Goal: Task Accomplishment & Management: Manage account settings

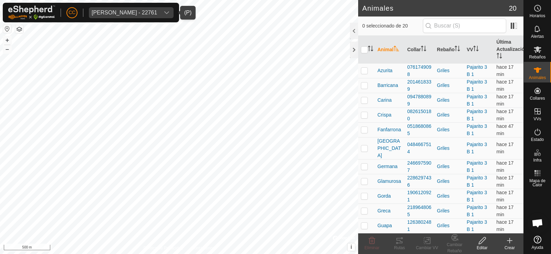
click at [113, 8] on span "Anca Sanda Bercian - 22761" at bounding box center [124, 12] width 71 height 11
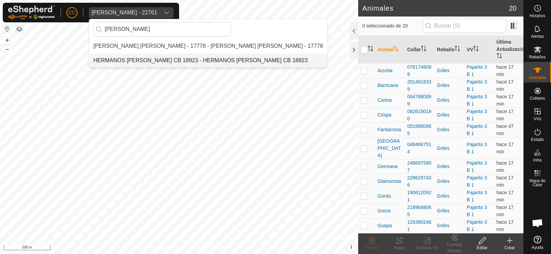
type input "recio"
click at [191, 55] on li "HERMANOS [PERSON_NAME] CB 18923 - HERMANOS [PERSON_NAME] CB 18923" at bounding box center [208, 61] width 238 height 14
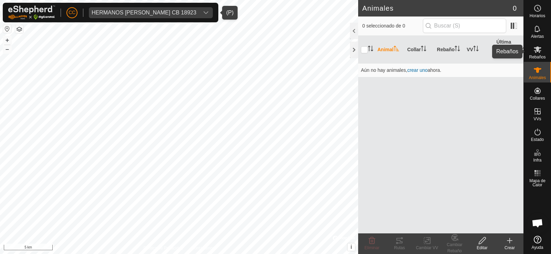
click at [549, 58] on div "Rebaños" at bounding box center [536, 51] width 27 height 21
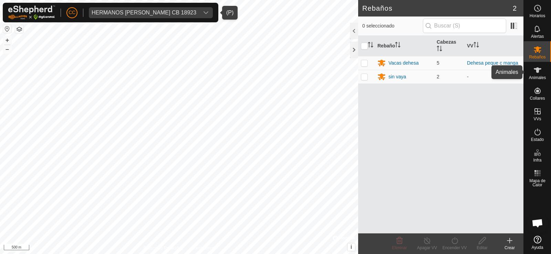
click at [539, 76] on span "Animales" at bounding box center [537, 78] width 17 height 4
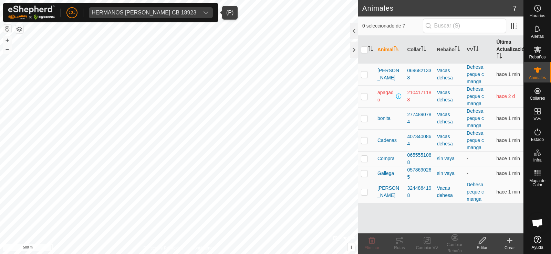
click at [500, 51] on th "Última Actualización" at bounding box center [509, 50] width 30 height 28
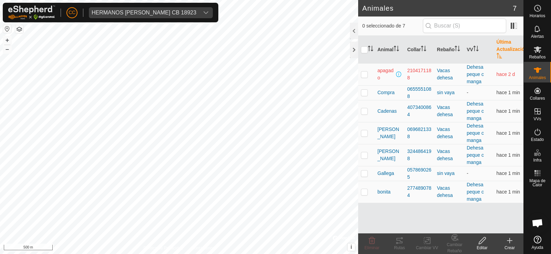
click at [361, 73] on p-checkbox at bounding box center [364, 75] width 7 height 6
checkbox input "true"
click at [123, 12] on div "HERMANOS HERNANDEZ RECIO CB 18923" at bounding box center [144, 13] width 105 height 6
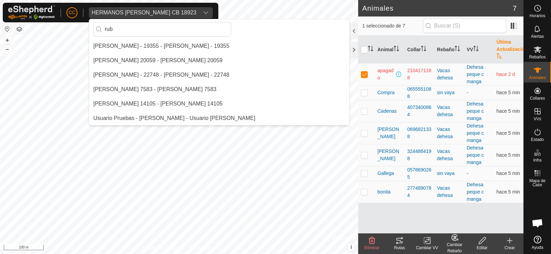
scroll to position [14, 0]
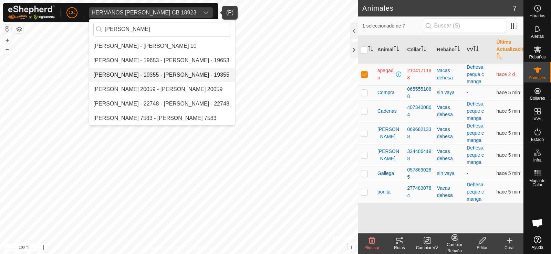
type input "[PERSON_NAME]"
click at [119, 72] on li "[PERSON_NAME] - 19355 - [PERSON_NAME] - 19355" at bounding box center [162, 75] width 146 height 14
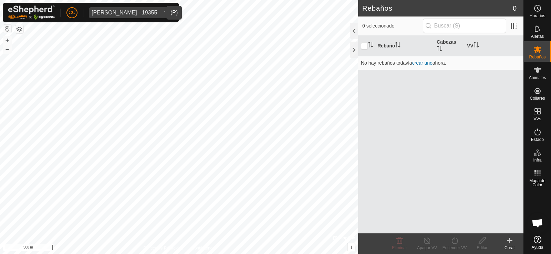
click at [8, 30] on button "button" at bounding box center [7, 29] width 8 height 8
click at [6, 30] on button "button" at bounding box center [7, 29] width 8 height 8
click at [531, 70] on es-animals-svg-icon at bounding box center [537, 70] width 12 height 11
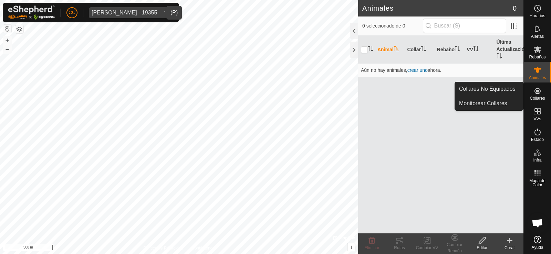
click at [538, 90] on icon at bounding box center [537, 91] width 8 height 8
click at [497, 89] on link "Collares No Equipados" at bounding box center [489, 89] width 68 height 14
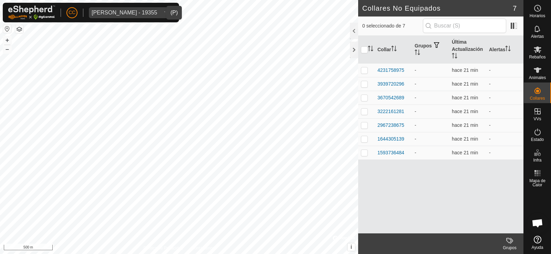
click at [520, 20] on div "0 seleccionado de 7" at bounding box center [440, 26] width 165 height 19
click at [514, 23] on span at bounding box center [513, 25] width 11 height 11
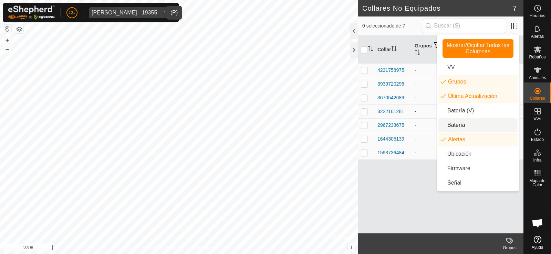
click at [473, 123] on li "Batería" at bounding box center [477, 125] width 79 height 14
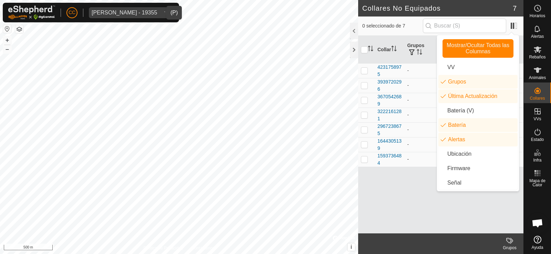
drag, startPoint x: 415, startPoint y: 169, endPoint x: 434, endPoint y: 155, distance: 24.1
click at [415, 169] on div "Collar Grupos Última Actualización Batería Alertas 4231758975 - hace 21 min - -…" at bounding box center [440, 135] width 165 height 198
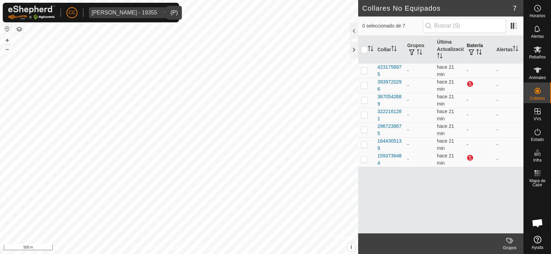
click at [477, 52] on icon "Activar para ordenar" at bounding box center [477, 52] width 1 height 6
drag, startPoint x: 373, startPoint y: 140, endPoint x: 387, endPoint y: 167, distance: 30.3
click at [387, 167] on div "Collar Grupos Última Actualización Batería Alertas 4231758975 - hace 21 min - -…" at bounding box center [440, 135] width 165 height 198
drag, startPoint x: 393, startPoint y: 165, endPoint x: 374, endPoint y: 142, distance: 29.8
click at [374, 142] on tbody "4231758975 - hace 21 min - - 3670542689 - hace 21 min - - 3222161281 - hace 21 …" at bounding box center [440, 115] width 165 height 104
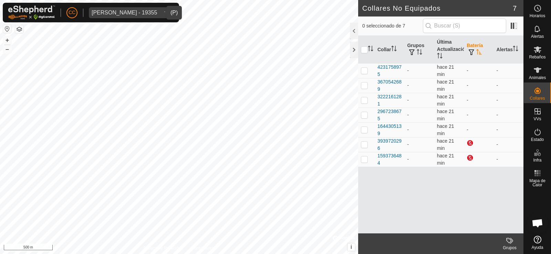
drag, startPoint x: 399, startPoint y: 186, endPoint x: 406, endPoint y: 178, distance: 10.7
click at [398, 186] on div "Collar Grupos Última Actualización Batería Alertas 4231758975 - hace 21 min - -…" at bounding box center [440, 135] width 165 height 198
drag, startPoint x: 370, startPoint y: 139, endPoint x: 388, endPoint y: 169, distance: 34.8
click at [388, 169] on div "Collar Grupos Última Actualización Batería Alertas 4231758975 - hace 21 min - -…" at bounding box center [440, 135] width 165 height 198
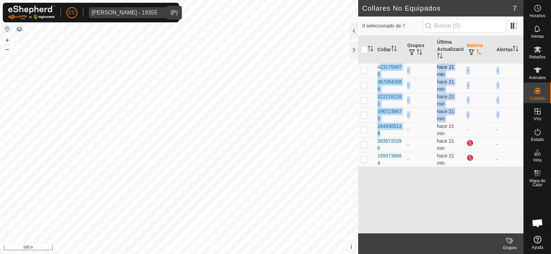
drag, startPoint x: 407, startPoint y: 133, endPoint x: 371, endPoint y: 71, distance: 71.7
click at [371, 71] on tbody "4231758975 - hace 21 min - - 3670542689 - hace 21 min - - 3222161281 - hace 21 …" at bounding box center [440, 115] width 165 height 104
drag, startPoint x: 395, startPoint y: 165, endPoint x: 375, endPoint y: 140, distance: 32.5
click at [375, 140] on tbody "4231758975 - hace 21 min - - 3670542689 - hace 21 min - - 3222161281 - hace 21 …" at bounding box center [440, 115] width 165 height 104
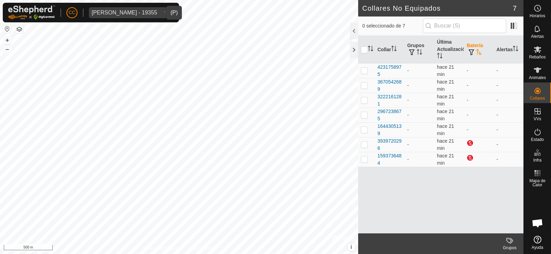
click at [431, 211] on div "Collar Grupos Última Actualización Batería Alertas 4231758975 - hace 21 min - -…" at bounding box center [440, 135] width 165 height 198
click at [129, 13] on div "[PERSON_NAME] - 22761" at bounding box center [124, 13] width 65 height 6
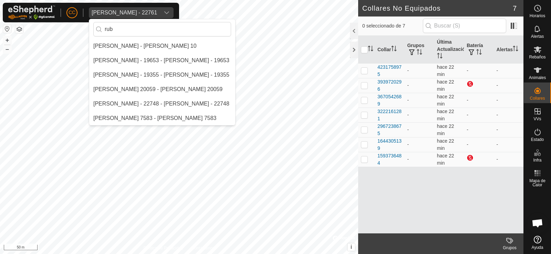
scroll to position [14, 0]
type input "[PERSON_NAME]"
click at [137, 75] on li "[PERSON_NAME] - 19355 - [PERSON_NAME] - 19355" at bounding box center [162, 75] width 146 height 14
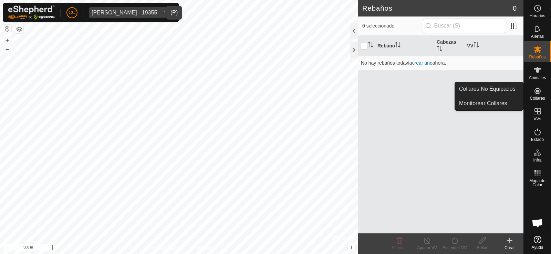
click at [541, 93] on icon at bounding box center [537, 91] width 8 height 8
click at [512, 92] on link "Collares No Equipados" at bounding box center [489, 89] width 68 height 14
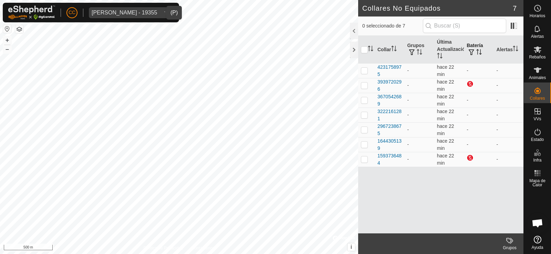
click at [478, 53] on icon "Activar para ordenar" at bounding box center [479, 52] width 6 height 6
click at [71, 12] on span "CC" at bounding box center [71, 12] width 7 height 7
drag, startPoint x: 373, startPoint y: 138, endPoint x: 454, endPoint y: 187, distance: 94.6
click at [454, 187] on div "Collar Grupos Última Actualización Batería Alertas 4231758975 - hace 22 min - -…" at bounding box center [440, 135] width 165 height 198
drag, startPoint x: 420, startPoint y: 163, endPoint x: 372, endPoint y: 139, distance: 53.3
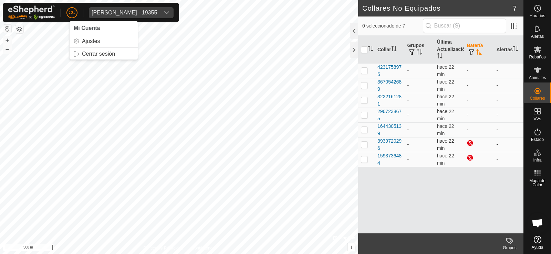
click at [372, 139] on tbody "4231758975 - hace 22 min - - 3670542689 - hace 22 min - - 3222161281 - hace 22 …" at bounding box center [440, 115] width 165 height 104
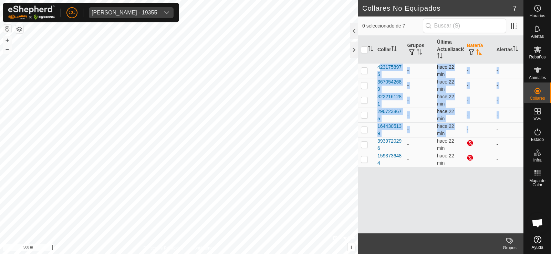
drag, startPoint x: 469, startPoint y: 126, endPoint x: 368, endPoint y: 65, distance: 117.5
click at [368, 65] on tbody "4231758975 - hace 22 min - - 3670542689 - hace 22 min - - 3222161281 - hace 22 …" at bounding box center [440, 115] width 165 height 104
click at [111, 12] on div "[PERSON_NAME] - 19355" at bounding box center [124, 13] width 65 height 6
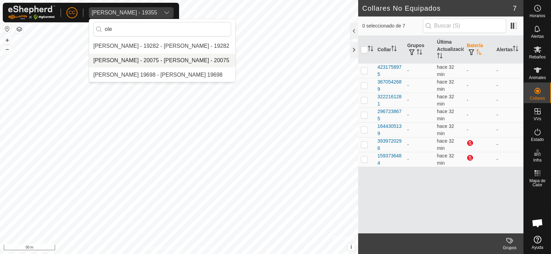
type input "ole"
click at [140, 54] on li "[PERSON_NAME] - 20075 - [PERSON_NAME] - 20075" at bounding box center [162, 61] width 146 height 14
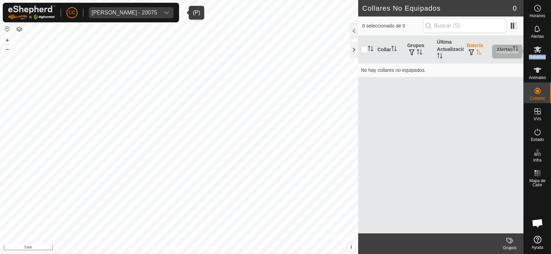
click at [550, 51] on div "Rebaños" at bounding box center [536, 51] width 27 height 21
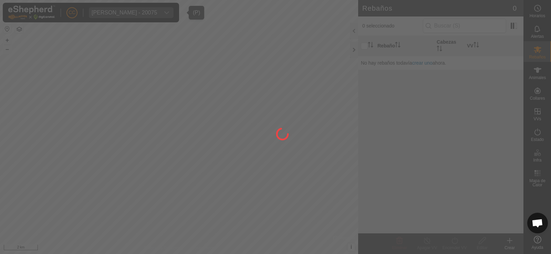
click at [537, 73] on div at bounding box center [275, 127] width 551 height 254
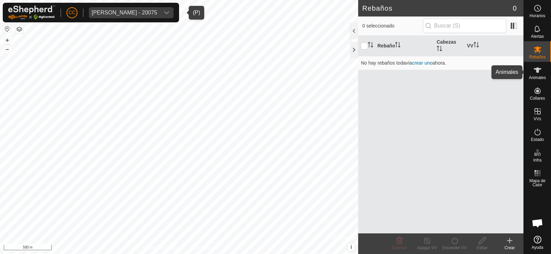
click at [543, 73] on es-animals-svg-icon at bounding box center [537, 70] width 12 height 11
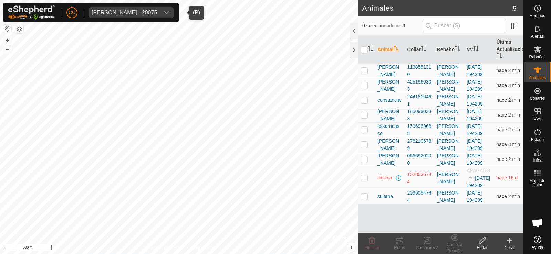
click at [367, 181] on p-checkbox at bounding box center [364, 178] width 7 height 6
checkbox input "true"
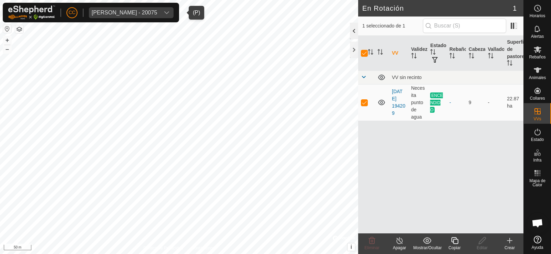
click at [352, 30] on div at bounding box center [354, 31] width 8 height 17
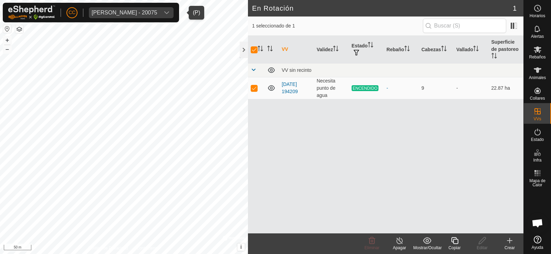
click at [356, 161] on div "VV Validez Estado Rebaño Cabezas Vallado Superficie de pastoreo VV sin recinto …" at bounding box center [385, 135] width 275 height 198
click at [534, 74] on icon at bounding box center [537, 70] width 8 height 8
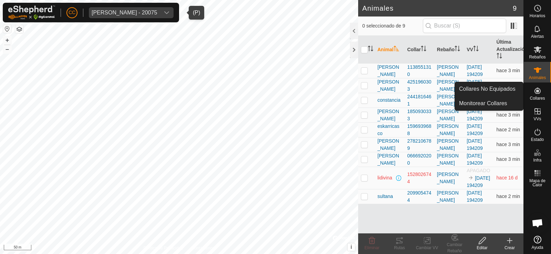
click at [541, 97] on span "Collares" at bounding box center [536, 98] width 15 height 4
click at [541, 96] on span "Collares" at bounding box center [536, 98] width 15 height 4
click at [510, 86] on link "Collares No Equipados" at bounding box center [489, 89] width 68 height 14
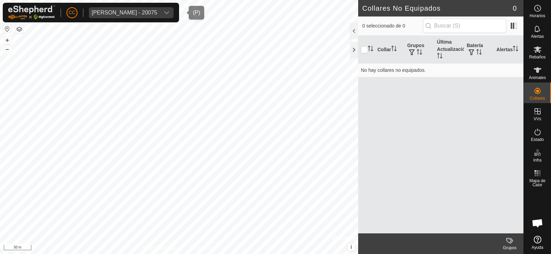
click at [123, 11] on div "Olegario Arranz Rodrigo - 20075" at bounding box center [124, 13] width 65 height 6
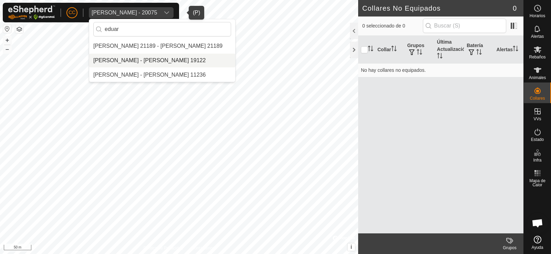
type input "eduar"
click at [163, 58] on li "[PERSON_NAME] - [PERSON_NAME] 19122" at bounding box center [162, 61] width 146 height 14
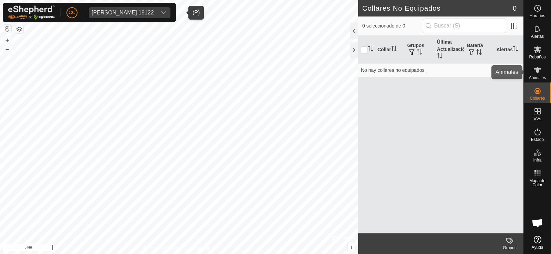
click at [539, 77] on span "Animales" at bounding box center [537, 78] width 17 height 4
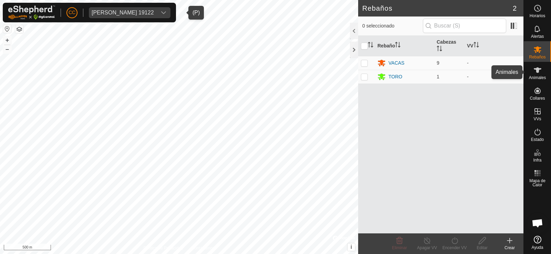
click at [539, 71] on icon at bounding box center [537, 70] width 8 height 8
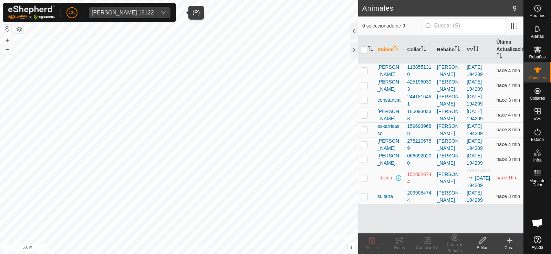
drag, startPoint x: 501, startPoint y: 54, endPoint x: 442, endPoint y: 57, distance: 59.0
click at [500, 55] on icon "Activar para ordenar" at bounding box center [499, 56] width 6 height 6
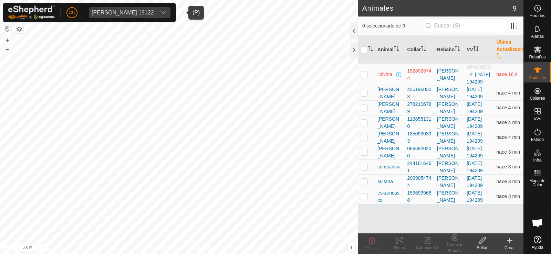
drag, startPoint x: 5, startPoint y: 25, endPoint x: 9, endPoint y: 27, distance: 4.8
click at [5, 25] on button "button" at bounding box center [7, 29] width 8 height 8
click at [514, 29] on span at bounding box center [513, 25] width 11 height 11
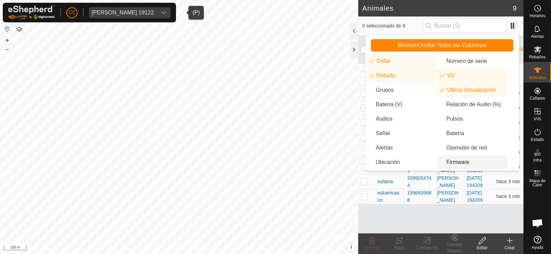
click at [467, 163] on li "Firmware" at bounding box center [472, 163] width 70 height 14
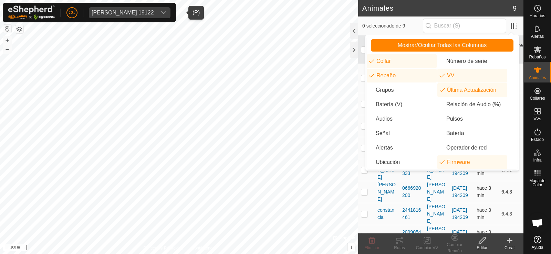
click at [509, 195] on td "6.4.3" at bounding box center [510, 192] width 25 height 22
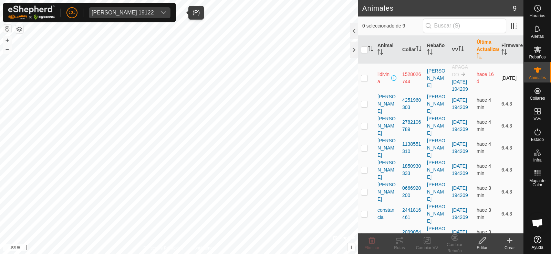
click at [364, 81] on p-checkbox at bounding box center [364, 78] width 7 height 6
checkbox input "true"
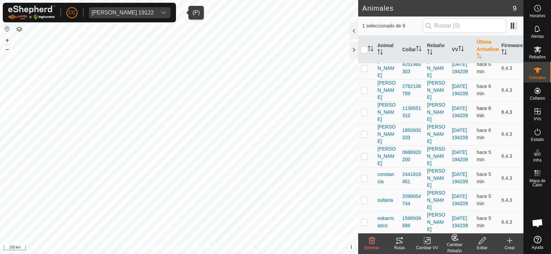
scroll to position [43, 0]
click at [133, 8] on span "Eduardo Batuecas Martin 19122" at bounding box center [123, 12] width 68 height 11
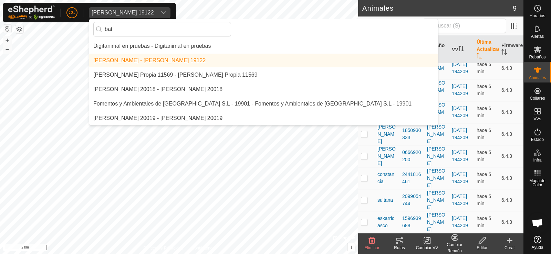
scroll to position [0, 0]
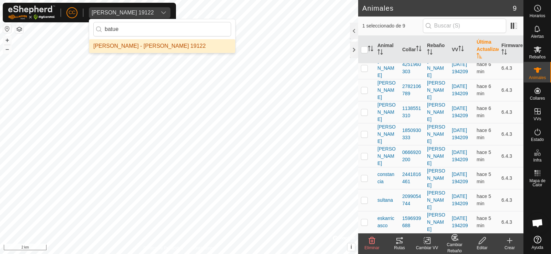
type input "batue"
click at [137, 47] on li "[PERSON_NAME] - [PERSON_NAME] 19122" at bounding box center [162, 46] width 146 height 14
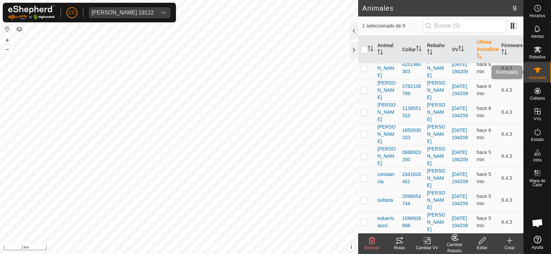
click at [537, 62] on div "Animales" at bounding box center [536, 72] width 27 height 21
click at [538, 56] on span "Rebaños" at bounding box center [537, 57] width 17 height 4
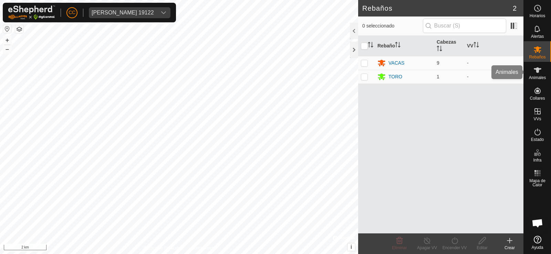
click at [544, 69] on div "Animales" at bounding box center [536, 72] width 27 height 21
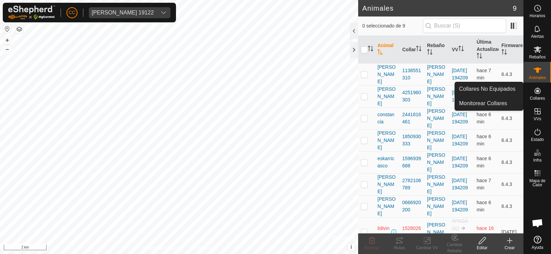
click at [526, 93] on div "Collares" at bounding box center [536, 93] width 27 height 21
click at [506, 90] on link "Collares No Equipados" at bounding box center [489, 89] width 68 height 14
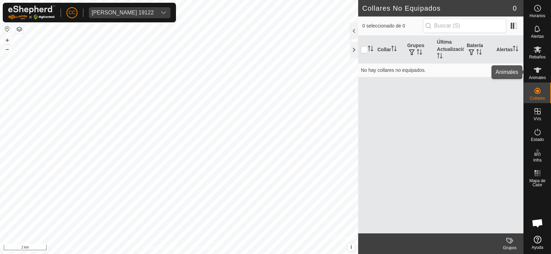
drag, startPoint x: 548, startPoint y: 64, endPoint x: 533, endPoint y: 72, distance: 16.9
click at [547, 64] on div "Animales" at bounding box center [536, 72] width 27 height 21
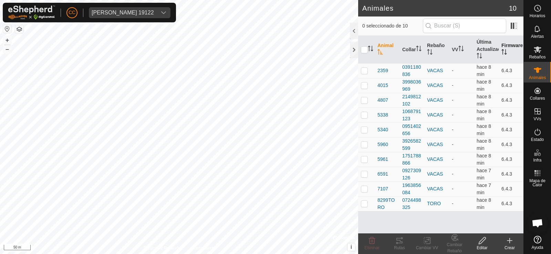
click at [503, 55] on icon "Activar para ordenar" at bounding box center [504, 52] width 6 height 6
click at [504, 55] on icon "Activar para ordenar" at bounding box center [503, 52] width 5 height 6
click at [101, 11] on div "[PERSON_NAME] 19122" at bounding box center [123, 13] width 62 height 6
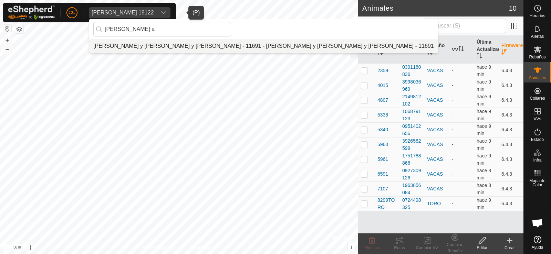
type input "gamboa a"
click at [135, 46] on li "[PERSON_NAME] y [PERSON_NAME] y [PERSON_NAME] - 11691 - [PERSON_NAME] y [PERSON…" at bounding box center [263, 46] width 349 height 14
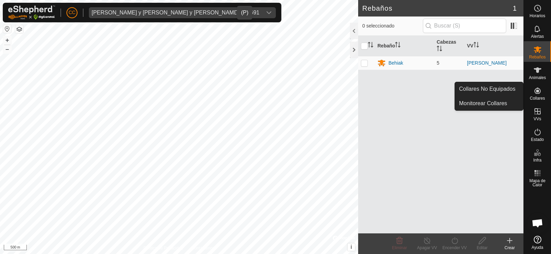
click at [540, 95] on icon at bounding box center [537, 91] width 8 height 8
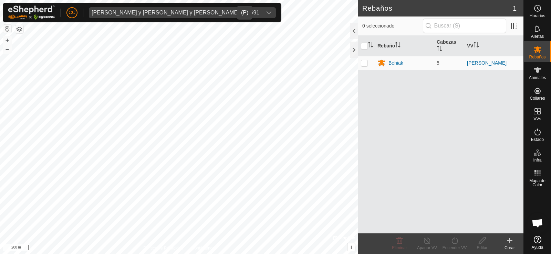
click at [144, 15] on span "Gamboa Aitor y Gamboa de Miguel y Xavier - 11691" at bounding box center [175, 12] width 173 height 11
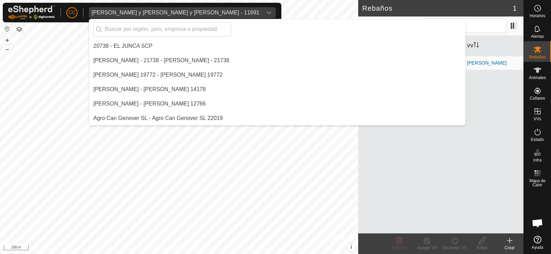
scroll to position [1923, 0]
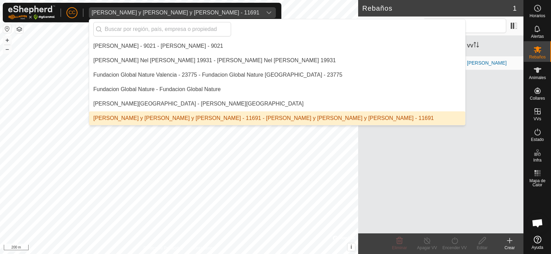
type input "q"
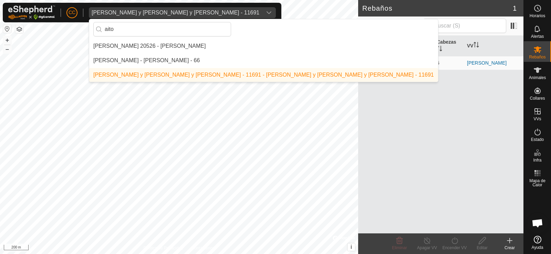
scroll to position [0, 0]
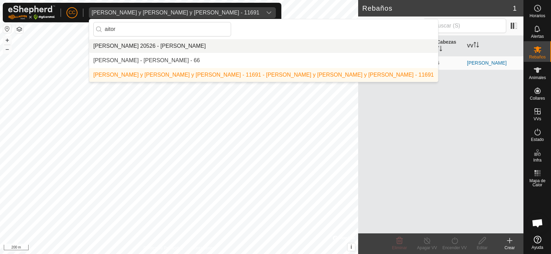
type input "aitor"
click at [121, 42] on li "[PERSON_NAME] 20526 - [PERSON_NAME]" at bounding box center [263, 46] width 349 height 14
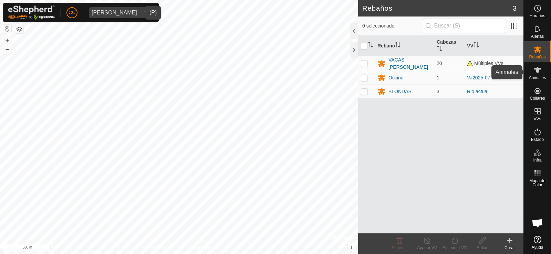
click at [539, 71] on icon at bounding box center [537, 70] width 8 height 8
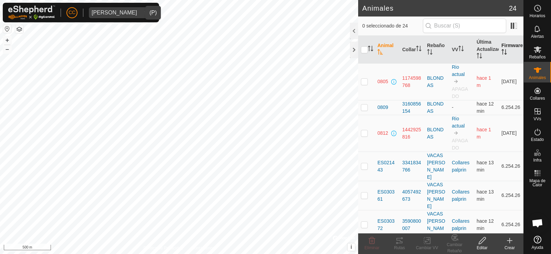
click at [501, 45] on th "Firmware" at bounding box center [510, 50] width 25 height 28
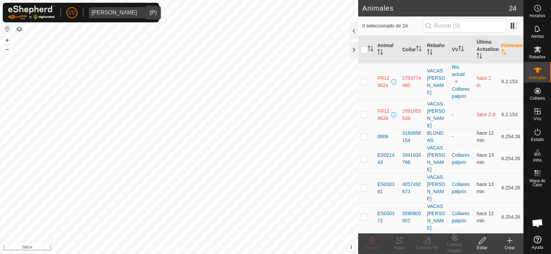
click at [501, 45] on th "Firmware" at bounding box center [510, 50] width 25 height 28
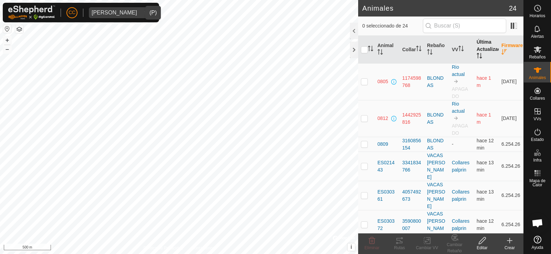
click at [475, 47] on th "Última Actualización" at bounding box center [486, 50] width 25 height 28
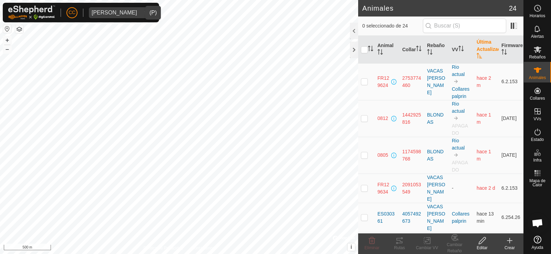
click at [475, 47] on th "Última Actualización" at bounding box center [486, 50] width 25 height 28
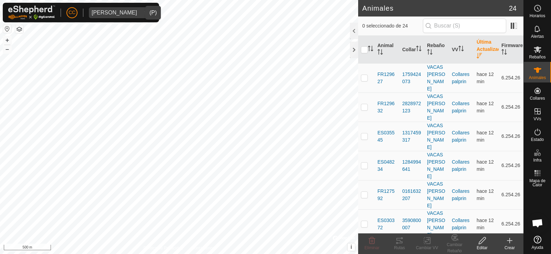
click at [475, 47] on th "Última Actualización" at bounding box center [486, 50] width 25 height 28
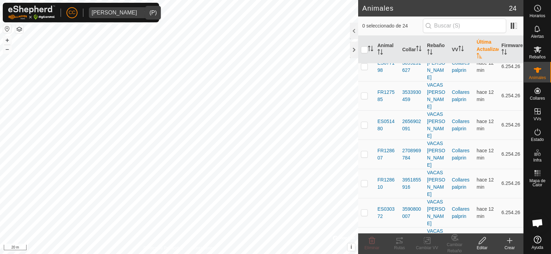
scroll to position [389, 0]
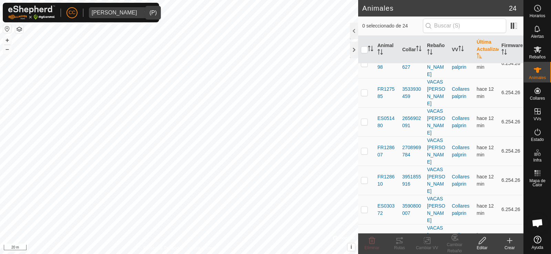
click at [118, 10] on div "Narbon Garcia" at bounding box center [114, 13] width 45 height 6
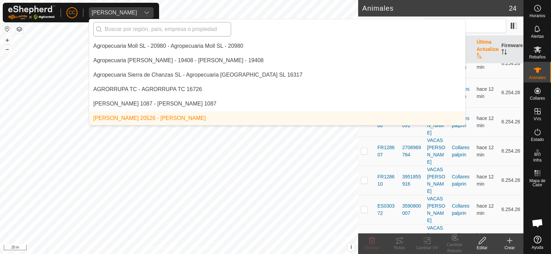
scroll to position [0, 0]
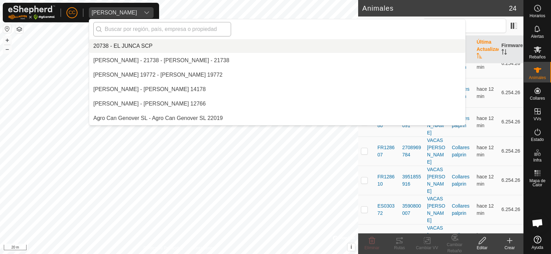
click at [124, 27] on input "text" at bounding box center [162, 29] width 138 height 14
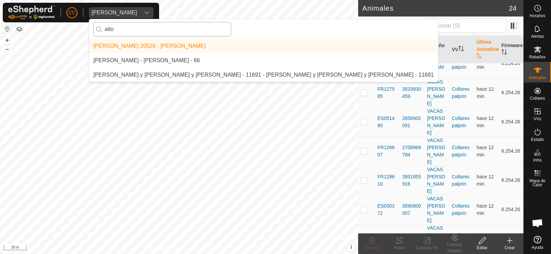
type input "aitor"
click at [78, 23] on div "CC Narbon Garcia aitor Aitor 20526 - Narbon Garcia AITOR JUNGUITU BEITIA - AITO…" at bounding box center [275, 127] width 551 height 254
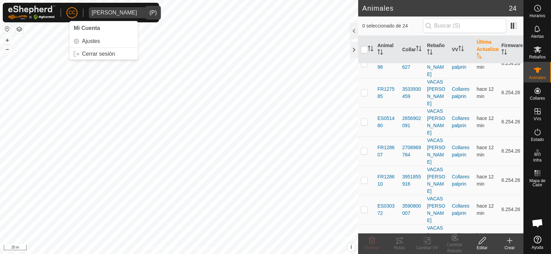
click at [98, 15] on div "Narbon Garcia" at bounding box center [114, 13] width 45 height 6
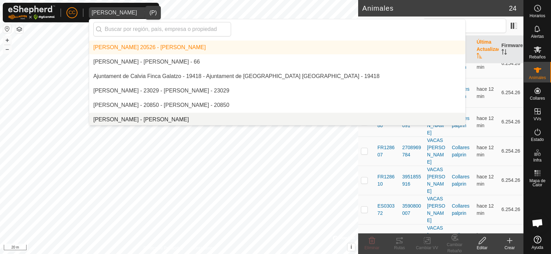
scroll to position [173, 0]
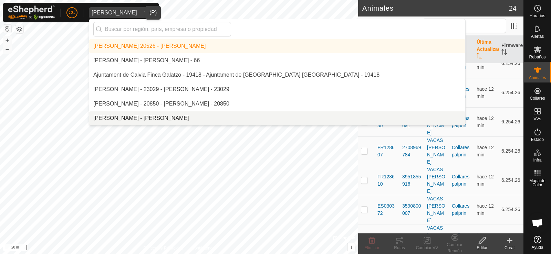
click at [123, 112] on li "[PERSON_NAME] - [PERSON_NAME]" at bounding box center [277, 119] width 376 height 14
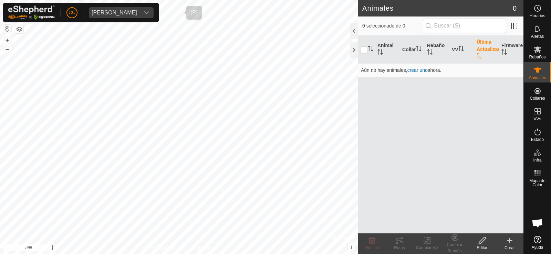
scroll to position [0, 0]
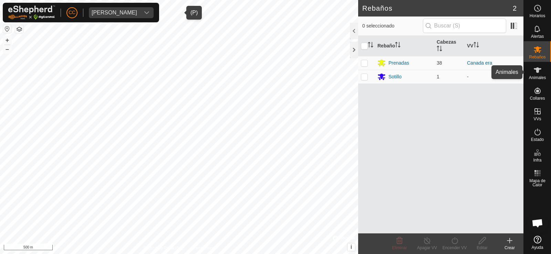
click at [550, 81] on div "Animales" at bounding box center [536, 72] width 27 height 21
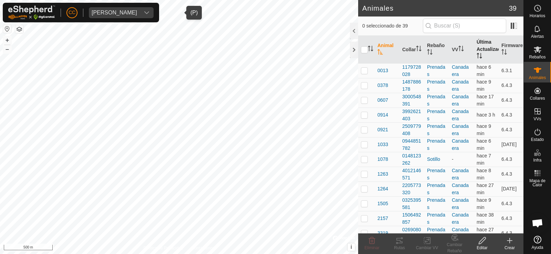
click at [481, 63] on th "Última Actualización" at bounding box center [486, 50] width 25 height 28
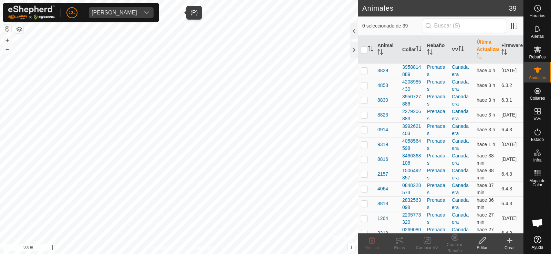
click at [475, 60] on th "Última Actualización" at bounding box center [486, 50] width 25 height 28
click at [505, 59] on th "Firmware" at bounding box center [510, 50] width 25 height 28
click at [501, 54] on icon "Activar para ordenar" at bounding box center [503, 52] width 5 height 6
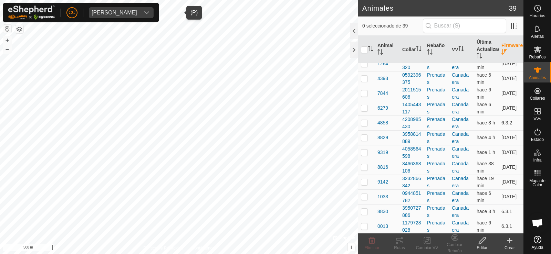
scroll to position [407, 0]
click at [137, 11] on div "ALBINO APARICIO MARTINEZ" at bounding box center [114, 13] width 45 height 6
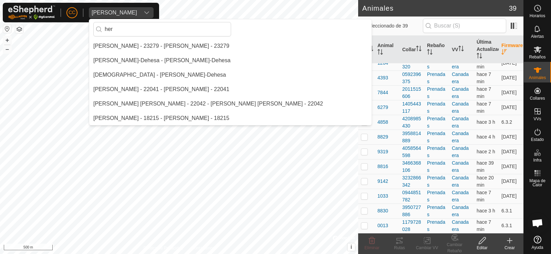
scroll to position [0, 0]
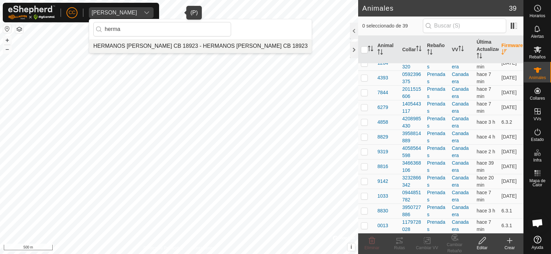
type input "herma"
click at [189, 45] on li "HERMANOS [PERSON_NAME] CB 18923 - HERMANOS [PERSON_NAME] CB 18923" at bounding box center [200, 46] width 222 height 14
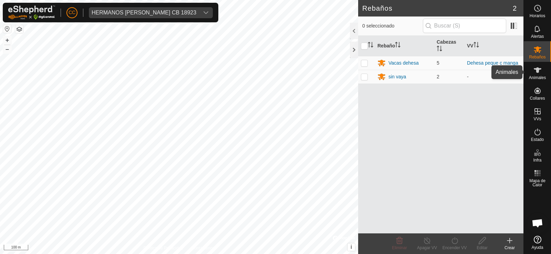
click at [536, 67] on icon at bounding box center [537, 70] width 8 height 8
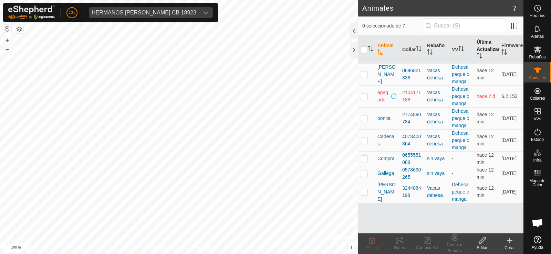
click at [483, 55] on th "Última Actualización" at bounding box center [486, 50] width 25 height 28
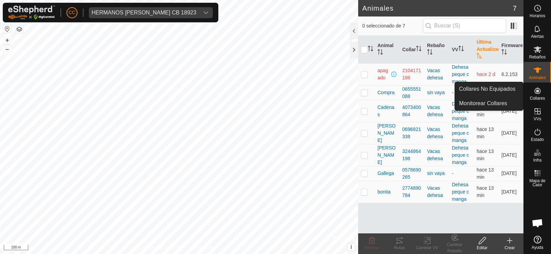
click at [536, 93] on icon at bounding box center [537, 91] width 6 height 6
click at [514, 93] on link "Collares No Equipados" at bounding box center [489, 89] width 68 height 14
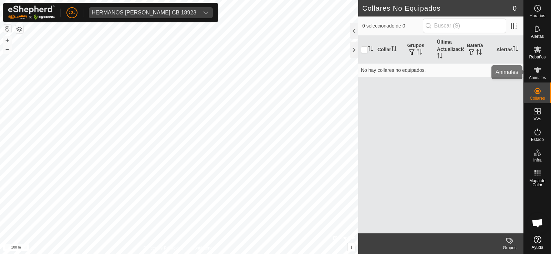
click at [533, 70] on icon at bounding box center [537, 70] width 8 height 8
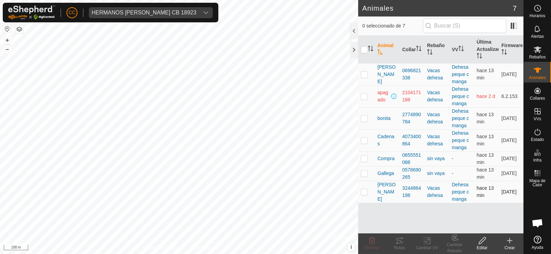
click at [378, 51] on icon "Activar para ordenar" at bounding box center [379, 52] width 5 height 6
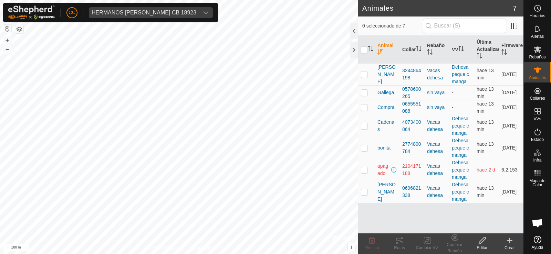
click at [384, 48] on th "Animal" at bounding box center [386, 50] width 25 height 28
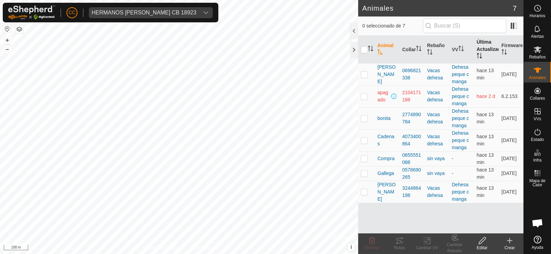
click at [483, 45] on th "Última Actualización" at bounding box center [486, 50] width 25 height 28
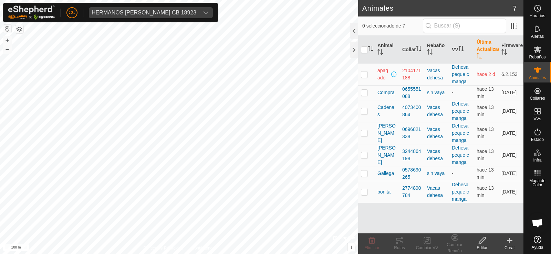
click at [483, 46] on th "Última Actualización" at bounding box center [486, 50] width 25 height 28
click at [362, 73] on p-checkbox at bounding box center [364, 75] width 7 height 6
checkbox input "true"
click at [181, 10] on div "HERMANOS HERNANDEZ RECIO CB 18923" at bounding box center [144, 13] width 105 height 6
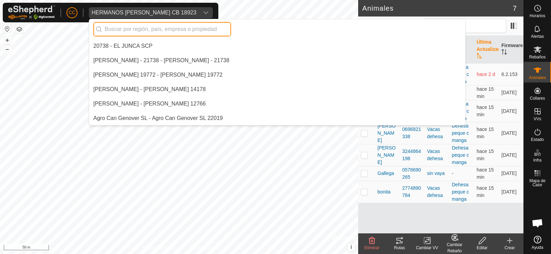
scroll to position [2125, 0]
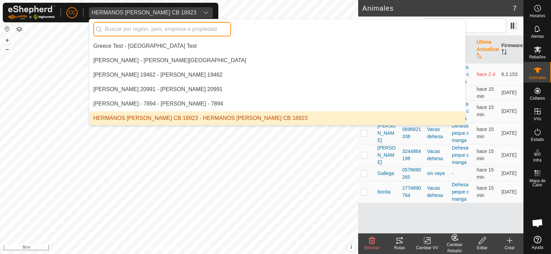
click at [189, 30] on input "text" at bounding box center [162, 29] width 138 height 14
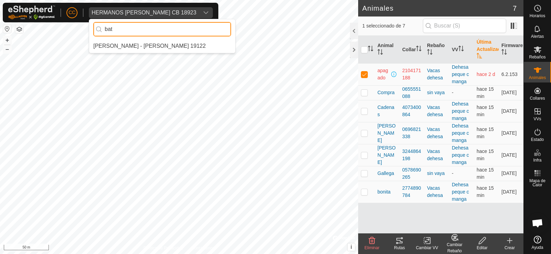
scroll to position [0, 0]
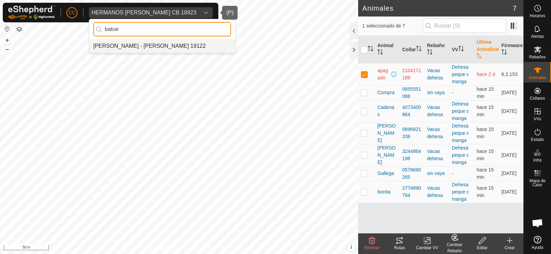
type input "batue"
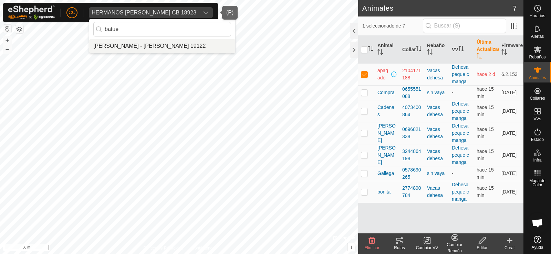
click at [171, 46] on li "[PERSON_NAME] - [PERSON_NAME] 19122" at bounding box center [162, 46] width 146 height 14
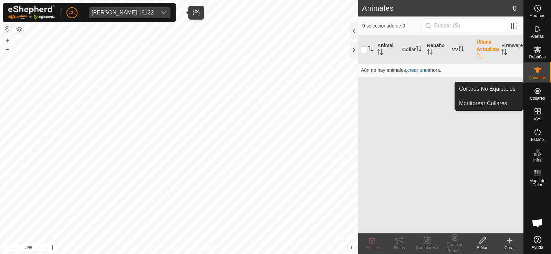
click at [535, 92] on icon at bounding box center [537, 91] width 8 height 8
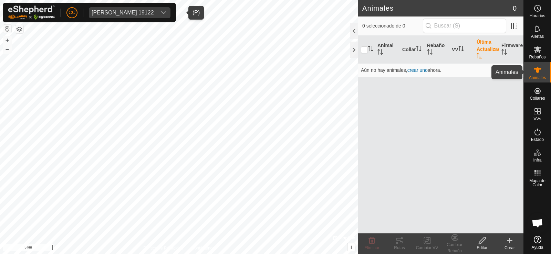
click at [538, 77] on span "Animales" at bounding box center [537, 78] width 17 height 4
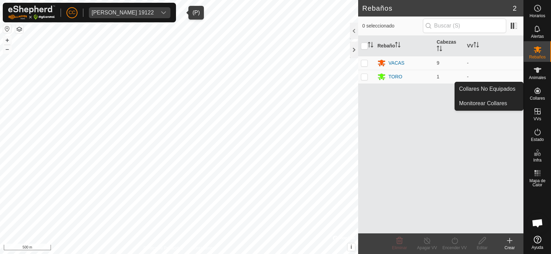
click at [535, 92] on icon at bounding box center [537, 91] width 8 height 8
click at [494, 86] on link "Collares No Equipados" at bounding box center [489, 89] width 68 height 14
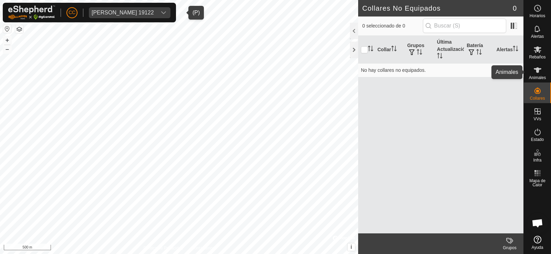
click at [536, 74] on es-animals-svg-icon at bounding box center [537, 70] width 12 height 11
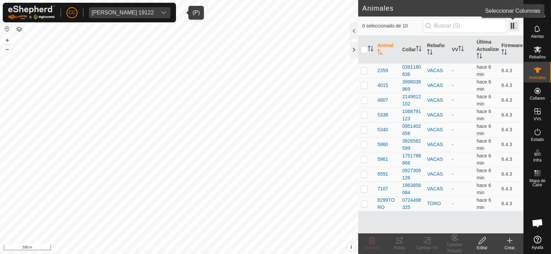
click at [516, 29] on span at bounding box center [513, 25] width 11 height 11
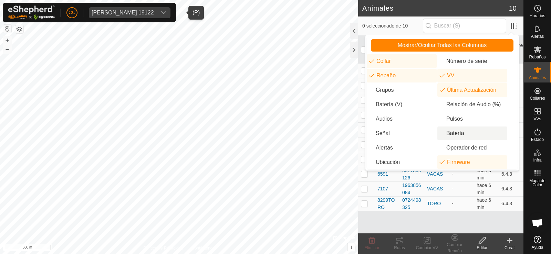
click at [455, 130] on li "Batería" at bounding box center [472, 134] width 70 height 14
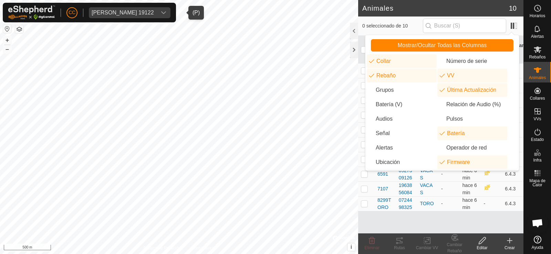
click at [474, 226] on div "Animal Collar Rebaño VV Última Actualización Batería Firmware 2359 0391180836 V…" at bounding box center [440, 135] width 165 height 198
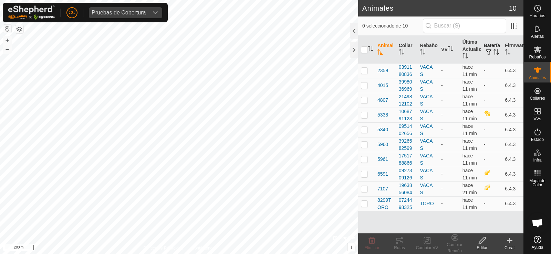
click at [495, 53] on icon "Activar para ordenar" at bounding box center [494, 52] width 1 height 6
click at [495, 53] on icon "Activar para ordenar" at bounding box center [496, 52] width 6 height 6
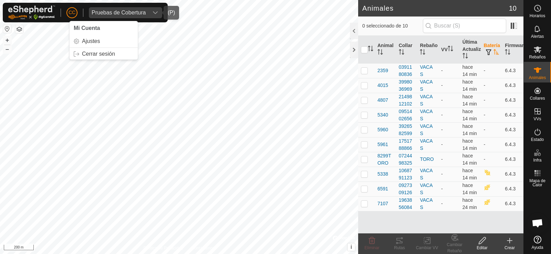
click at [108, 10] on div "Pruebas de Cobertura" at bounding box center [119, 13] width 54 height 6
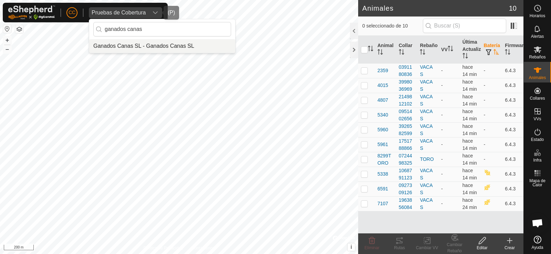
type input "ganados canas"
click at [165, 45] on li "Ganados Canas SL - Ganados Canas SL" at bounding box center [162, 46] width 146 height 14
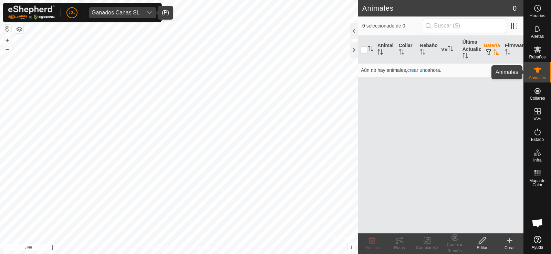
click at [529, 70] on div "Animales" at bounding box center [536, 72] width 27 height 21
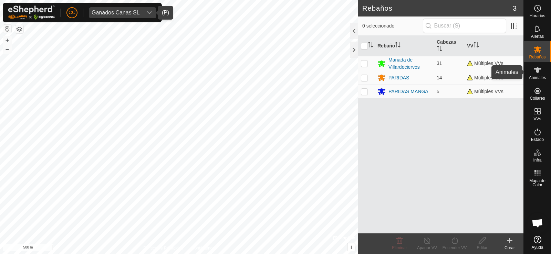
click at [541, 72] on icon at bounding box center [537, 70] width 8 height 8
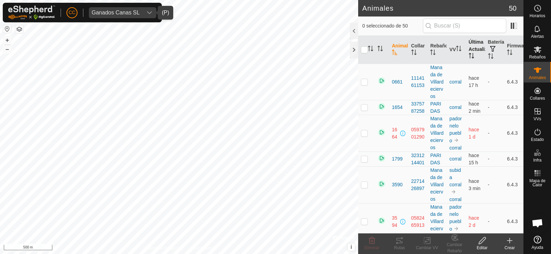
click at [472, 48] on th "Última Actualización" at bounding box center [475, 50] width 19 height 28
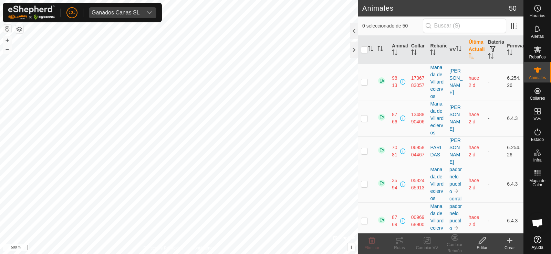
click at [112, 15] on span "Ganados Canas SL" at bounding box center [116, 12] width 54 height 11
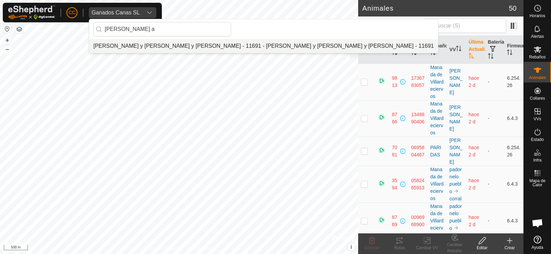
type input "gamboa a"
click at [155, 41] on li "[PERSON_NAME] y [PERSON_NAME] y [PERSON_NAME] - 11691 - [PERSON_NAME] y [PERSON…" at bounding box center [263, 46] width 349 height 14
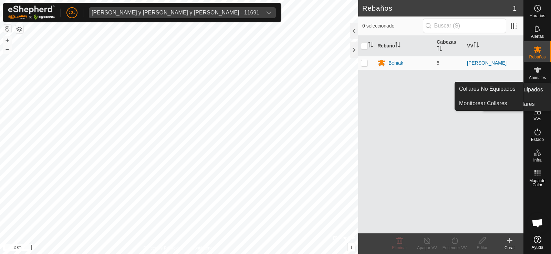
click at [539, 93] on link "Collares No Equipados" at bounding box center [516, 90] width 68 height 14
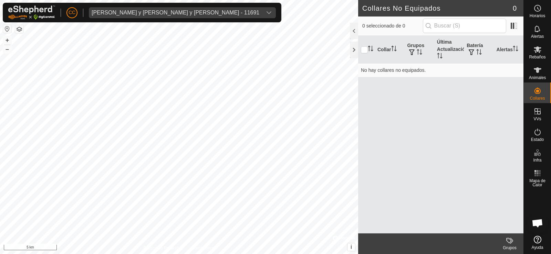
click at [7, 27] on button "button" at bounding box center [7, 29] width 8 height 8
click at [107, 11] on div "[PERSON_NAME] y [PERSON_NAME] y [PERSON_NAME] - 11691" at bounding box center [176, 13] width 168 height 6
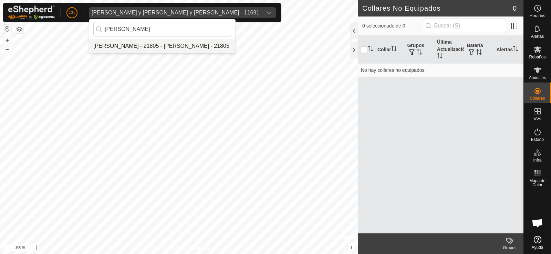
type input "[PERSON_NAME]"
click at [149, 45] on li "[PERSON_NAME] - 21805 - [PERSON_NAME] - 21805" at bounding box center [162, 46] width 146 height 14
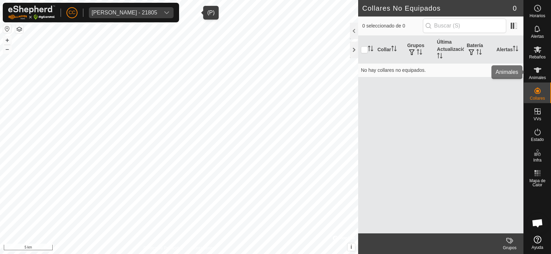
click at [546, 70] on div "Animales" at bounding box center [536, 72] width 27 height 21
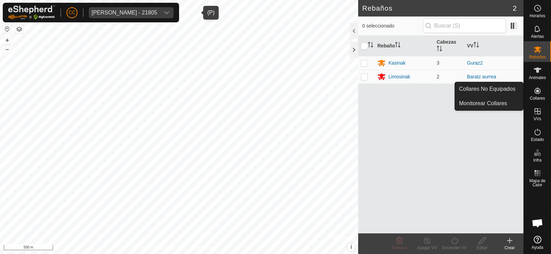
click at [506, 87] on link "Collares No Equipados" at bounding box center [489, 89] width 68 height 14
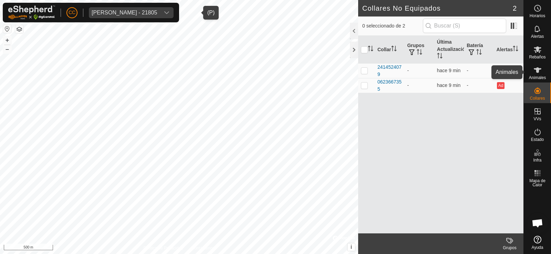
click at [533, 78] on span "Animales" at bounding box center [537, 78] width 17 height 4
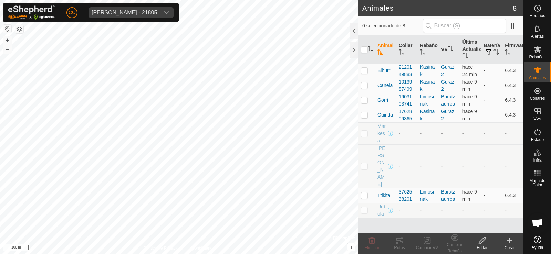
drag, startPoint x: 129, startPoint y: 17, endPoint x: 129, endPoint y: 13, distance: 3.5
click at [129, 17] on span "[PERSON_NAME] - 21805" at bounding box center [124, 12] width 71 height 11
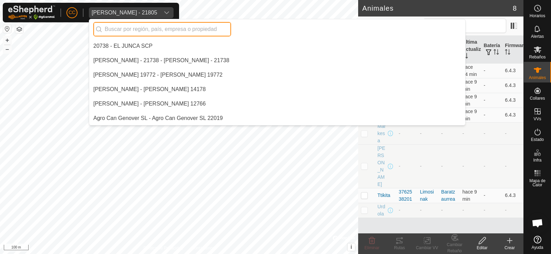
scroll to position [434, 0]
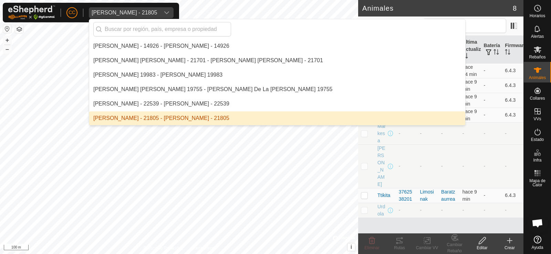
click at [129, 13] on div "[PERSON_NAME] - 21805" at bounding box center [124, 13] width 65 height 6
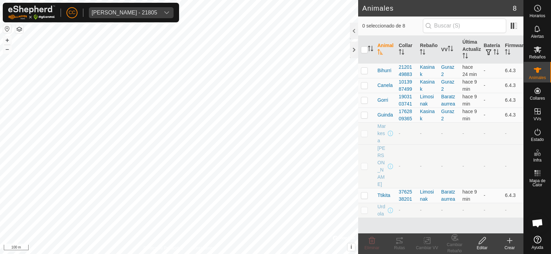
click at [129, 13] on div "[PERSON_NAME] - 21805" at bounding box center [124, 13] width 65 height 6
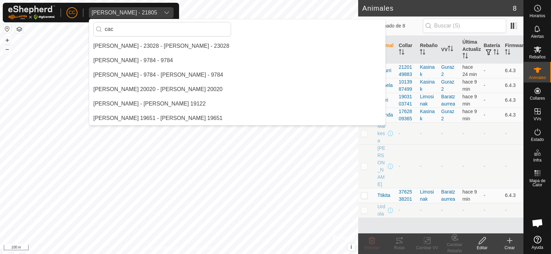
scroll to position [0, 0]
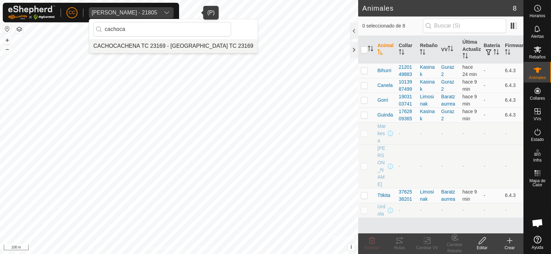
type input "cachoca"
click at [165, 42] on li "CACHOCACHENA TC 23169 - [GEOGRAPHIC_DATA] TC 23169" at bounding box center [173, 46] width 168 height 14
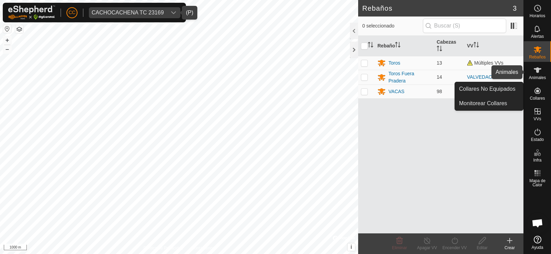
click at [539, 73] on icon at bounding box center [537, 70] width 8 height 8
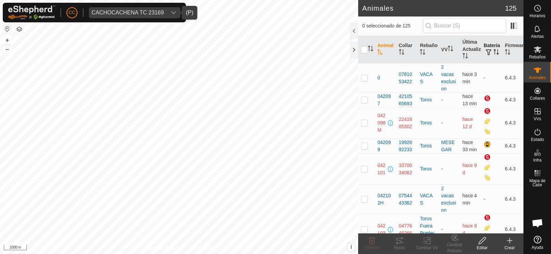
click at [493, 55] on icon "Activar para ordenar" at bounding box center [496, 52] width 6 height 6
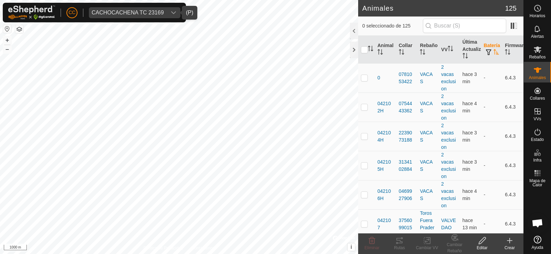
click at [493, 55] on icon "Activar para ordenar" at bounding box center [496, 52] width 6 height 6
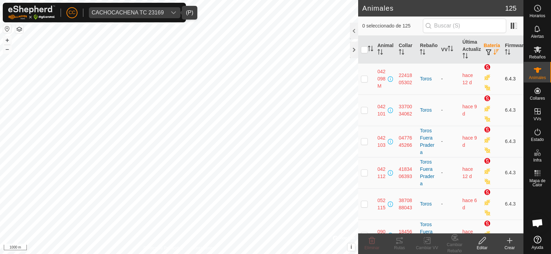
click at [368, 80] on td at bounding box center [366, 78] width 17 height 31
drag, startPoint x: 364, startPoint y: 80, endPoint x: 390, endPoint y: 90, distance: 27.2
click at [364, 80] on p-checkbox at bounding box center [364, 79] width 7 height 6
checkbox input "false"
drag, startPoint x: 511, startPoint y: 91, endPoint x: 376, endPoint y: 72, distance: 136.9
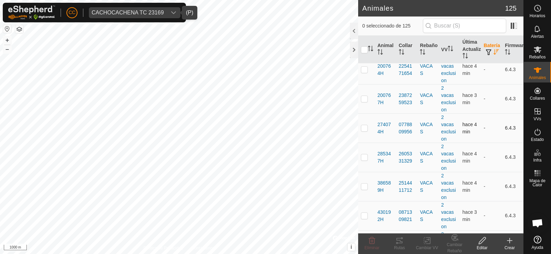
scroll to position [2168, 0]
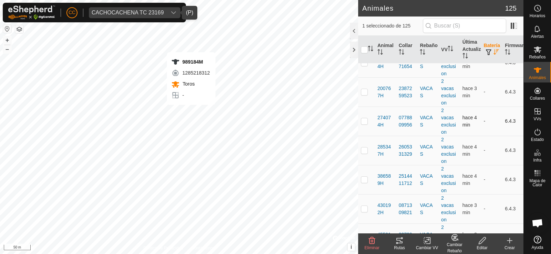
checkbox input "false"
click at [141, 10] on div "CACHOCACHENA TC 23169" at bounding box center [128, 13] width 72 height 6
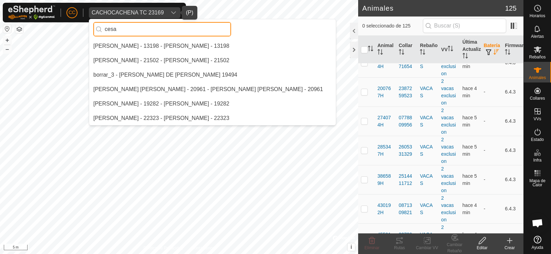
scroll to position [0, 0]
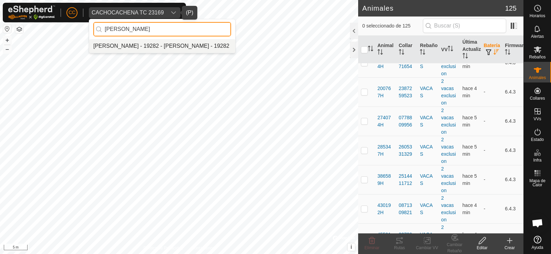
type input "[PERSON_NAME]"
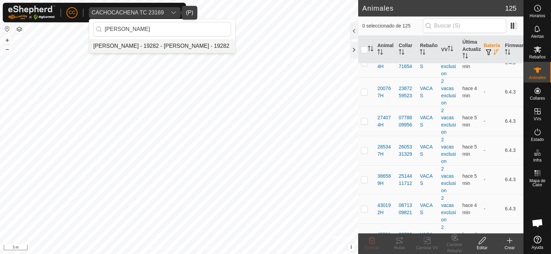
click at [133, 45] on li "[PERSON_NAME] - 19282 - [PERSON_NAME] - 19282" at bounding box center [162, 46] width 146 height 14
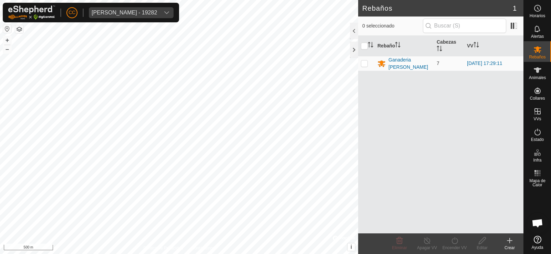
click at [4, 25] on button "button" at bounding box center [7, 29] width 8 height 8
click at [543, 74] on div "Animales" at bounding box center [536, 72] width 27 height 21
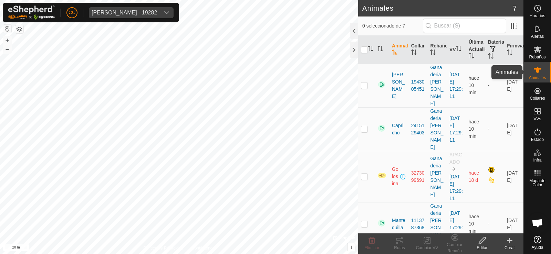
click at [535, 72] on icon at bounding box center [537, 70] width 8 height 8
click at [508, 51] on th "Firmware" at bounding box center [513, 50] width 19 height 28
click at [508, 52] on icon "Activar para ordenar" at bounding box center [510, 53] width 6 height 6
drag, startPoint x: 363, startPoint y: 150, endPoint x: 361, endPoint y: 147, distance: 3.7
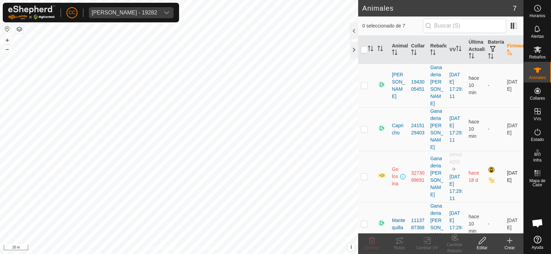
click at [363, 174] on p-checkbox at bounding box center [364, 177] width 7 height 6
checkbox input "true"
click at [128, 14] on div "[PERSON_NAME] - 19282" at bounding box center [124, 13] width 65 height 6
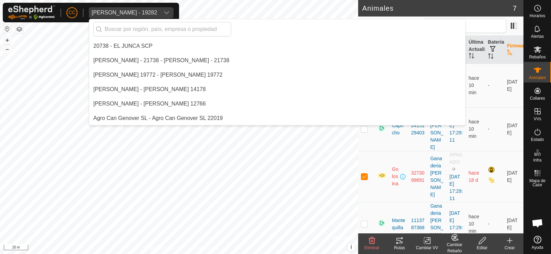
scroll to position [1128, 0]
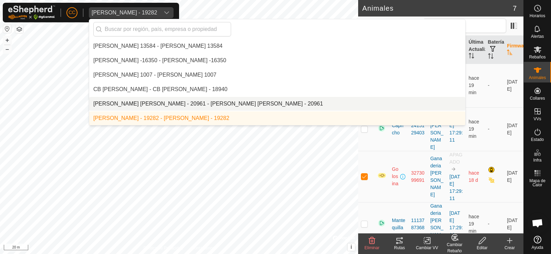
click at [532, 239] on link "Ayuda" at bounding box center [536, 242] width 27 height 19
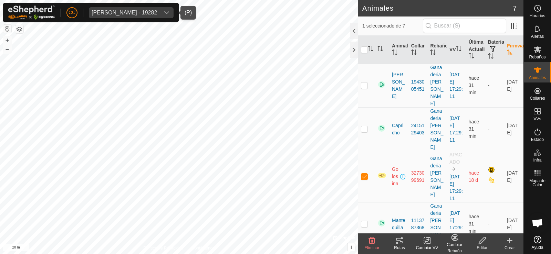
click at [130, 9] on span "[PERSON_NAME] - 19282" at bounding box center [124, 12] width 71 height 11
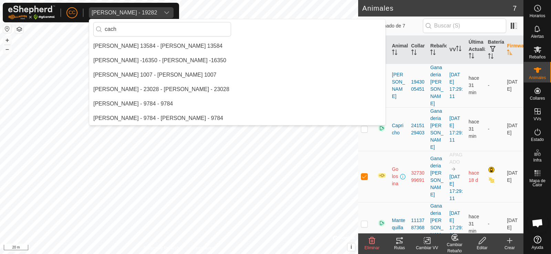
scroll to position [0, 0]
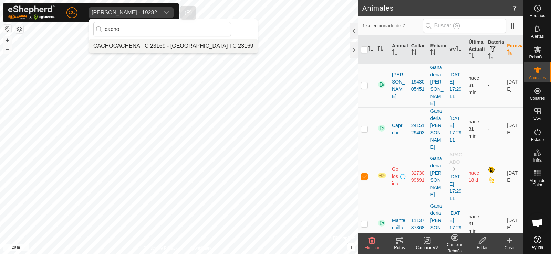
type input "cacho"
click at [144, 41] on li "CACHOCACHENA TC 23169 - [GEOGRAPHIC_DATA] TC 23169" at bounding box center [173, 46] width 168 height 14
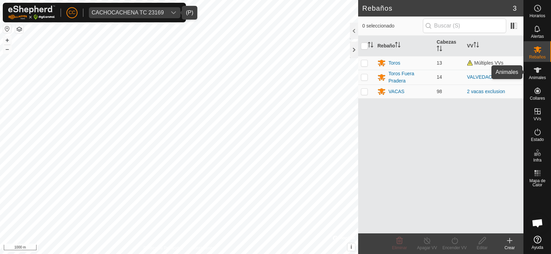
click at [540, 75] on es-animals-svg-icon at bounding box center [537, 70] width 12 height 11
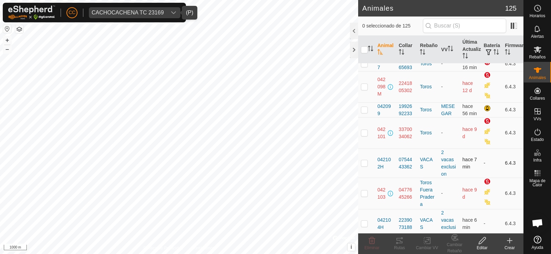
scroll to position [103, 0]
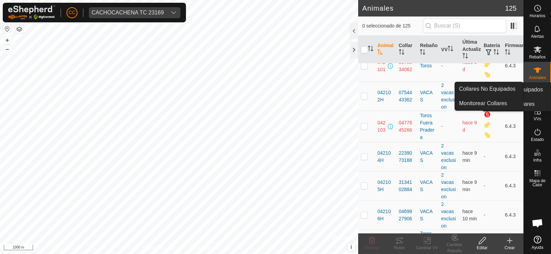
drag, startPoint x: 530, startPoint y: 84, endPoint x: 534, endPoint y: 93, distance: 9.4
click at [534, 93] on icon at bounding box center [537, 91] width 8 height 8
click at [503, 84] on link "Collares No Equipados" at bounding box center [489, 89] width 68 height 14
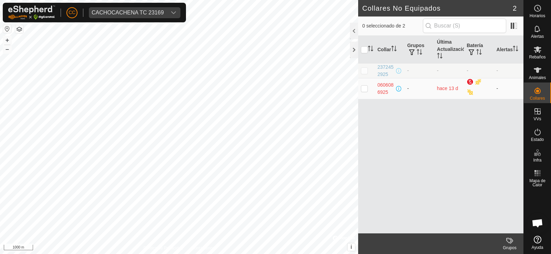
click at [364, 90] on p-checkbox at bounding box center [364, 89] width 7 height 6
checkbox input "true"
click at [541, 76] on span "Animales" at bounding box center [537, 78] width 17 height 4
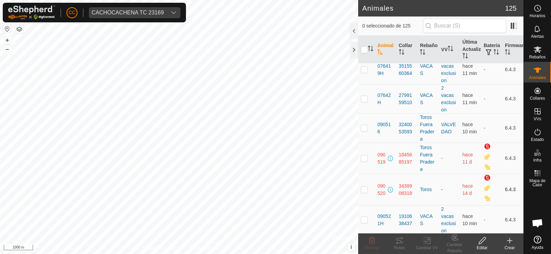
scroll to position [620, 0]
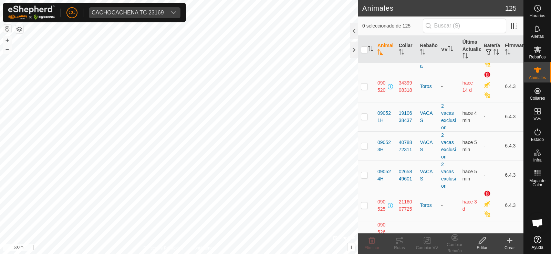
click at [149, 5] on div "CC CACHOCACHENA TC 23169" at bounding box center [94, 13] width 183 height 20
drag, startPoint x: 156, startPoint y: 16, endPoint x: 168, endPoint y: 18, distance: 12.6
click at [156, 16] on span "CACHOCACHENA TC 23169" at bounding box center [128, 12] width 78 height 11
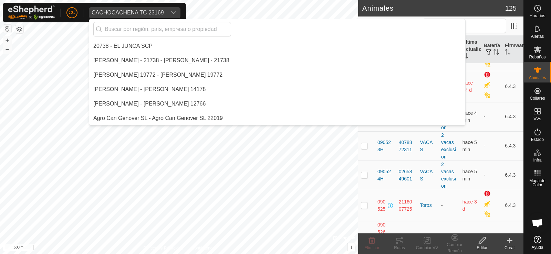
scroll to position [954, 0]
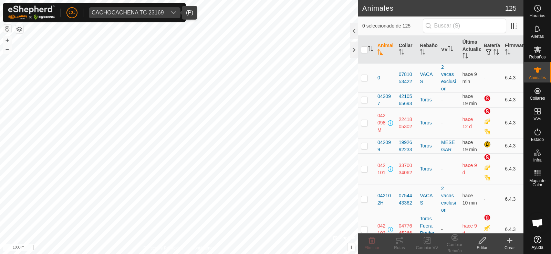
click at [137, 16] on span "CACHOCACHENA TC 23169" at bounding box center [128, 12] width 78 height 11
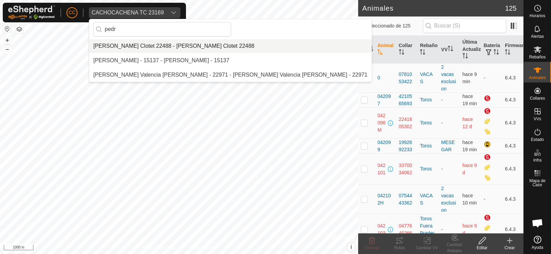
type input "pedr"
click at [134, 44] on li "[PERSON_NAME] Clotet 22488 - [PERSON_NAME] Clotet 22488" at bounding box center [230, 46] width 282 height 14
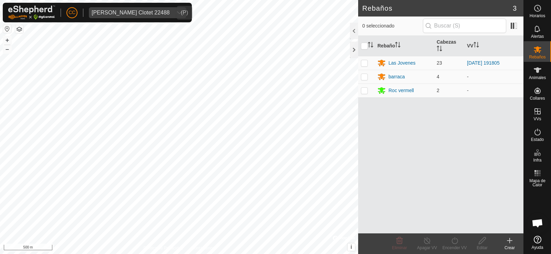
click at [121, 14] on div "[PERSON_NAME] Clotet 22488" at bounding box center [131, 13] width 78 height 6
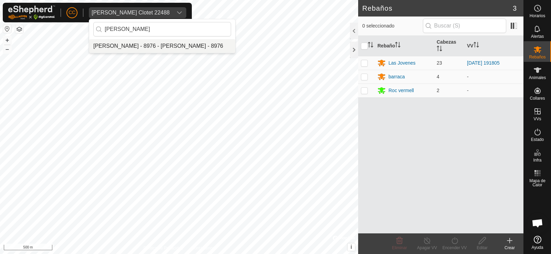
type input "[PERSON_NAME]"
click at [134, 43] on li "[PERSON_NAME] - 8976 - [PERSON_NAME] - 8976" at bounding box center [162, 46] width 146 height 14
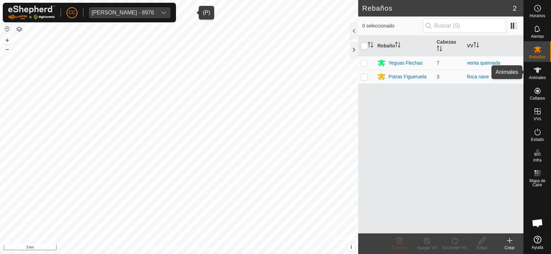
click at [538, 68] on icon at bounding box center [537, 70] width 8 height 6
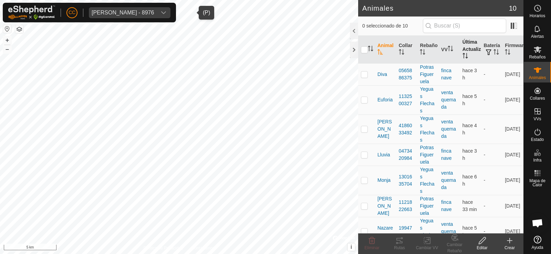
click at [463, 46] on th "Última Actualización" at bounding box center [469, 50] width 21 height 28
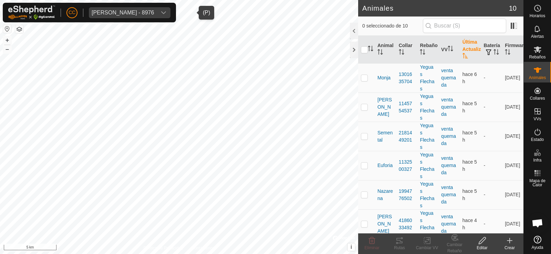
click at [463, 46] on th "Última Actualización" at bounding box center [469, 50] width 21 height 28
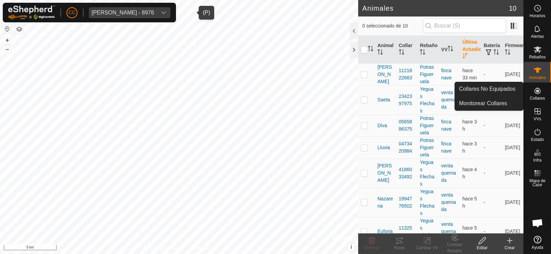
click at [534, 90] on icon at bounding box center [537, 91] width 8 height 8
click at [509, 86] on link "Collares No Equipados" at bounding box center [489, 89] width 68 height 14
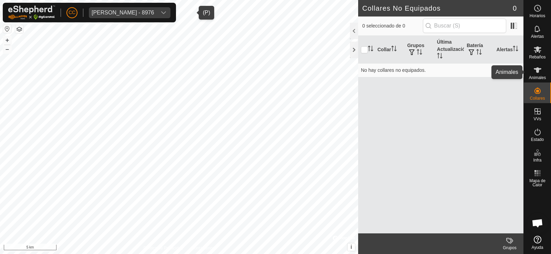
click at [536, 76] on span "Animales" at bounding box center [537, 78] width 17 height 4
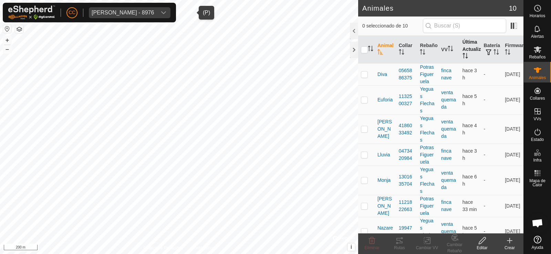
click at [465, 54] on th "Última Actualización" at bounding box center [469, 50] width 21 height 28
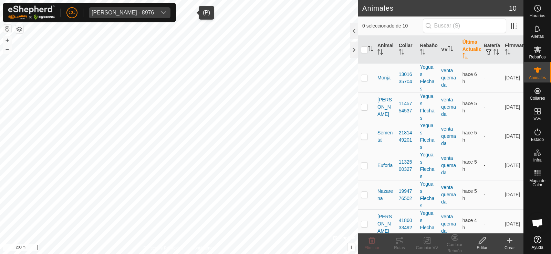
click at [465, 54] on th "Última Actualización" at bounding box center [469, 50] width 21 height 28
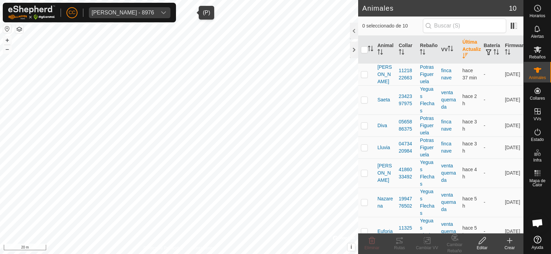
click at [105, 13] on div "Nadezhda Nikolova Marinova - 8976" at bounding box center [123, 13] width 62 height 6
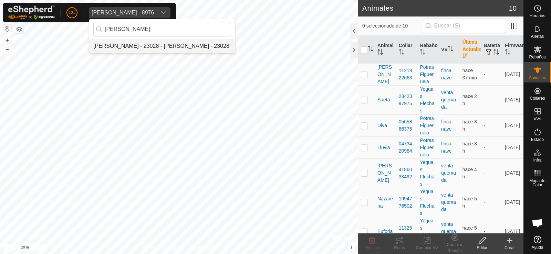
type input "cristina"
click at [134, 47] on li "[PERSON_NAME] - 23028 - [PERSON_NAME] - 23028" at bounding box center [162, 46] width 146 height 14
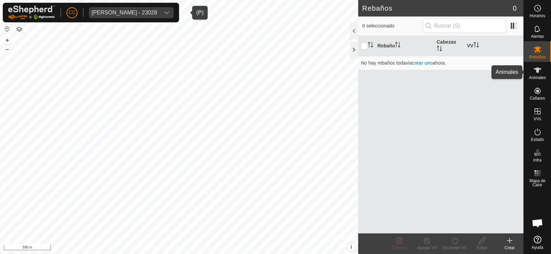
click at [538, 68] on icon at bounding box center [537, 70] width 8 height 6
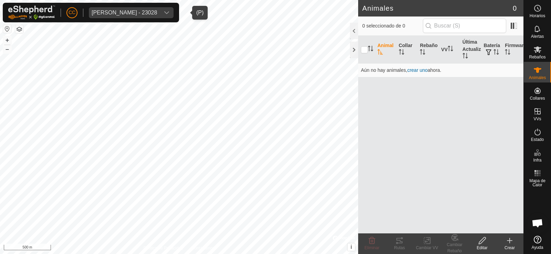
click at [535, 74] on icon at bounding box center [537, 70] width 8 height 8
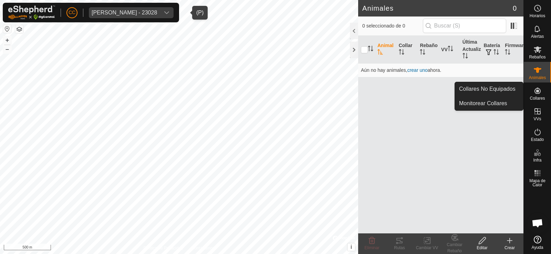
click at [539, 94] on icon at bounding box center [537, 91] width 8 height 8
click at [501, 85] on link "Collares No Equipados" at bounding box center [489, 89] width 68 height 14
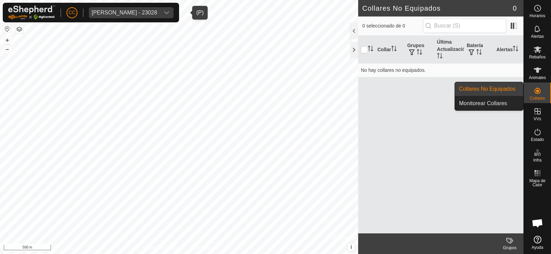
click at [489, 86] on link "Collares No Equipados" at bounding box center [489, 89] width 68 height 14
click at [538, 93] on icon at bounding box center [537, 91] width 8 height 8
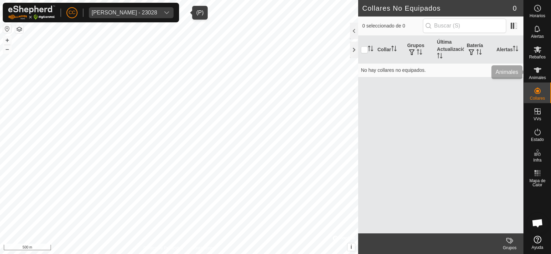
click at [538, 74] on icon at bounding box center [537, 70] width 8 height 8
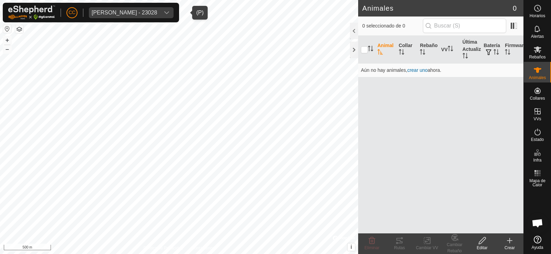
drag, startPoint x: 120, startPoint y: 10, endPoint x: 128, endPoint y: 7, distance: 8.4
click at [120, 10] on div "Cristina Galan Castellano - 23028" at bounding box center [124, 13] width 65 height 6
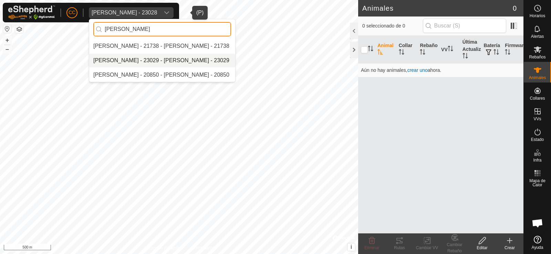
type input "albert"
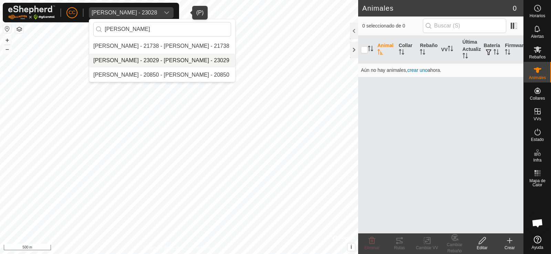
click at [142, 56] on li "[PERSON_NAME] - 23029 - [PERSON_NAME] - 23029" at bounding box center [162, 61] width 146 height 14
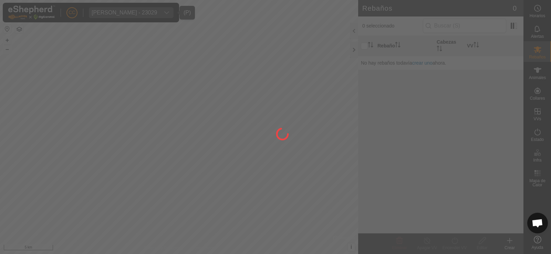
click at [540, 95] on div at bounding box center [275, 127] width 551 height 254
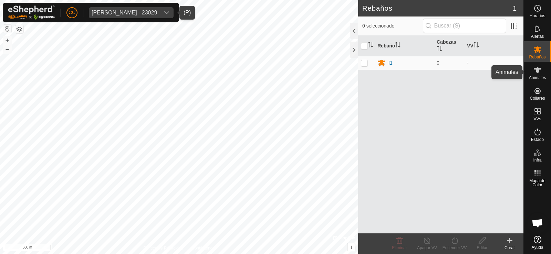
click at [537, 76] on span "Animales" at bounding box center [537, 78] width 17 height 4
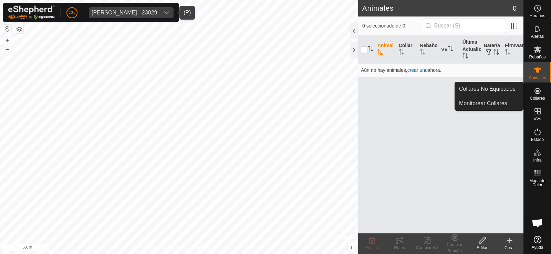
click at [536, 93] on icon at bounding box center [537, 91] width 8 height 8
click at [510, 89] on link "Collares No Equipados" at bounding box center [489, 89] width 68 height 14
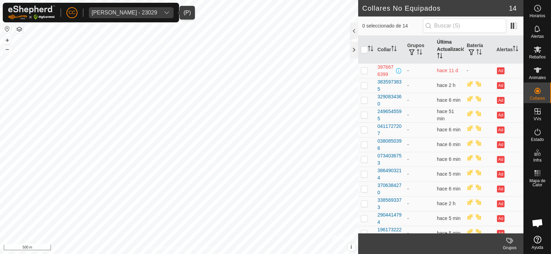
click at [439, 50] on th "Última Actualización" at bounding box center [449, 50] width 30 height 28
click at [440, 51] on th "Última Actualización" at bounding box center [449, 50] width 30 height 28
